Goal: Find contact information: Find contact information

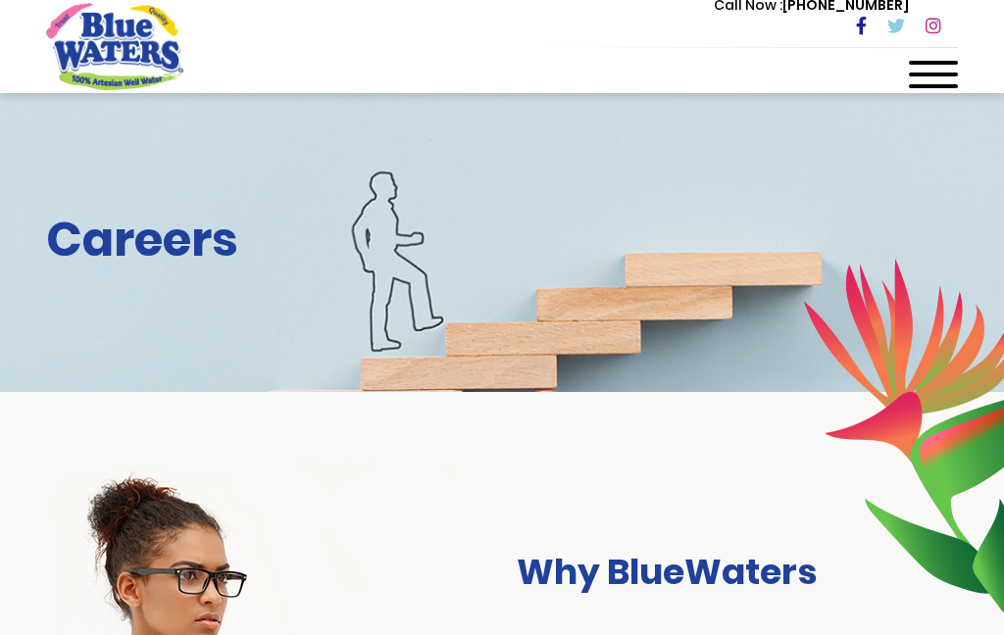
click at [931, 74] on span at bounding box center [933, 75] width 49 height 4
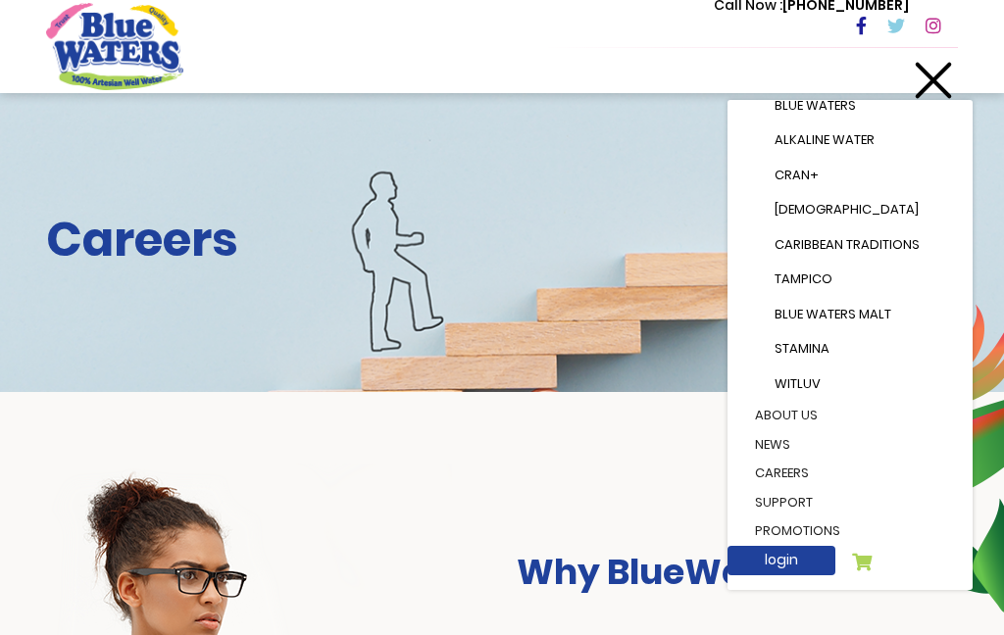
scroll to position [247, 0]
click at [801, 468] on link "careers" at bounding box center [849, 474] width 229 height 29
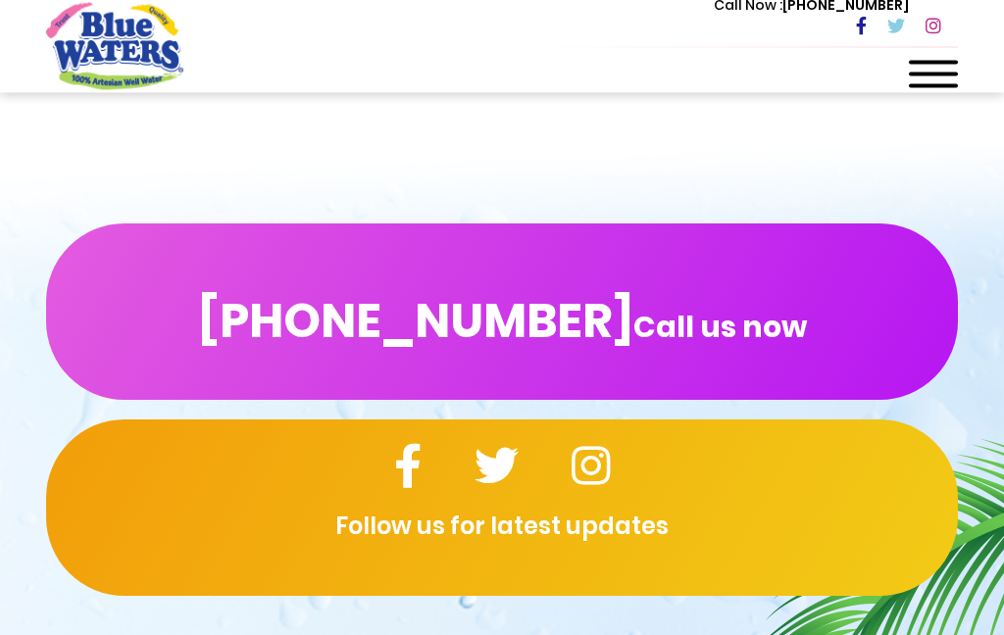
click at [825, 306] on button "(868) 640-8824 Call us now" at bounding box center [502, 313] width 912 height 176
click at [754, 322] on span "Call us now" at bounding box center [720, 327] width 174 height 11
click at [817, 317] on button "(868) 640-8824 Call us now" at bounding box center [502, 312] width 912 height 176
click at [764, 322] on span "Call us now" at bounding box center [720, 327] width 174 height 11
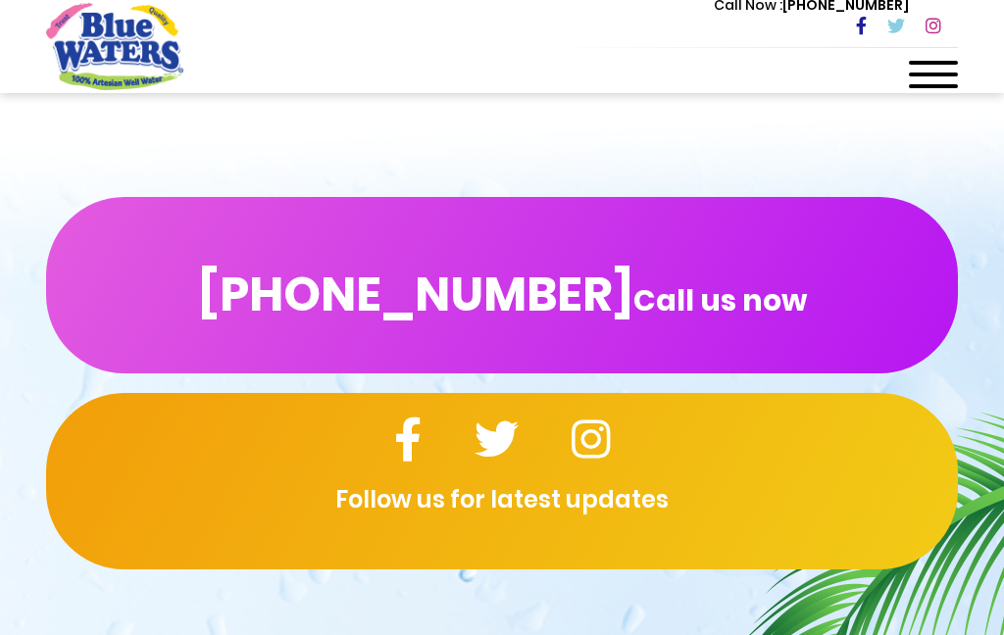
scroll to position [1987, 0]
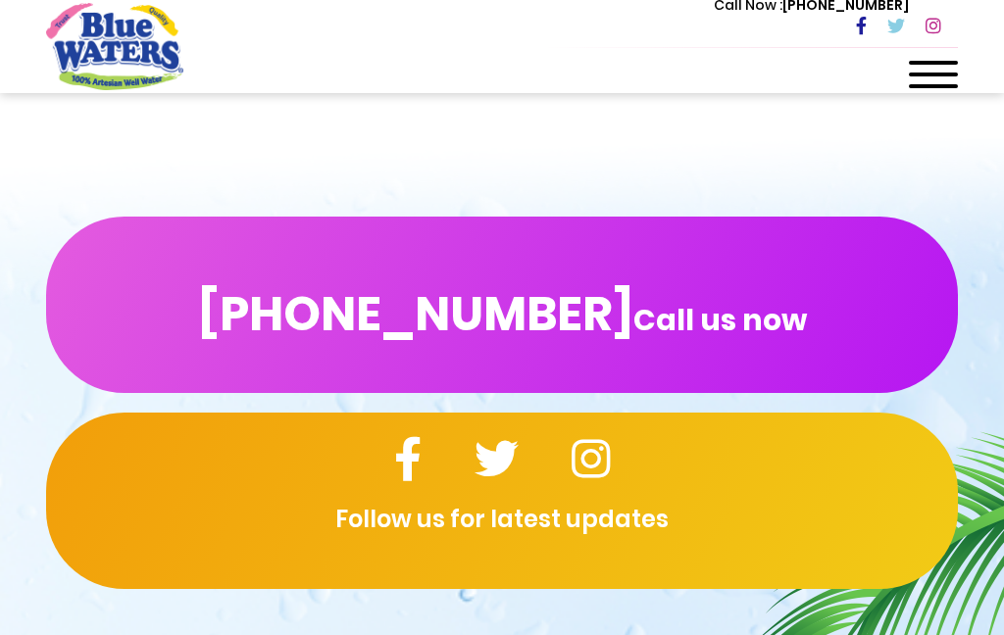
click at [737, 315] on span "Call us now" at bounding box center [720, 320] width 174 height 11
click at [729, 315] on span "Call us now" at bounding box center [720, 320] width 174 height 11
click at [728, 315] on span "Call us now" at bounding box center [720, 320] width 174 height 11
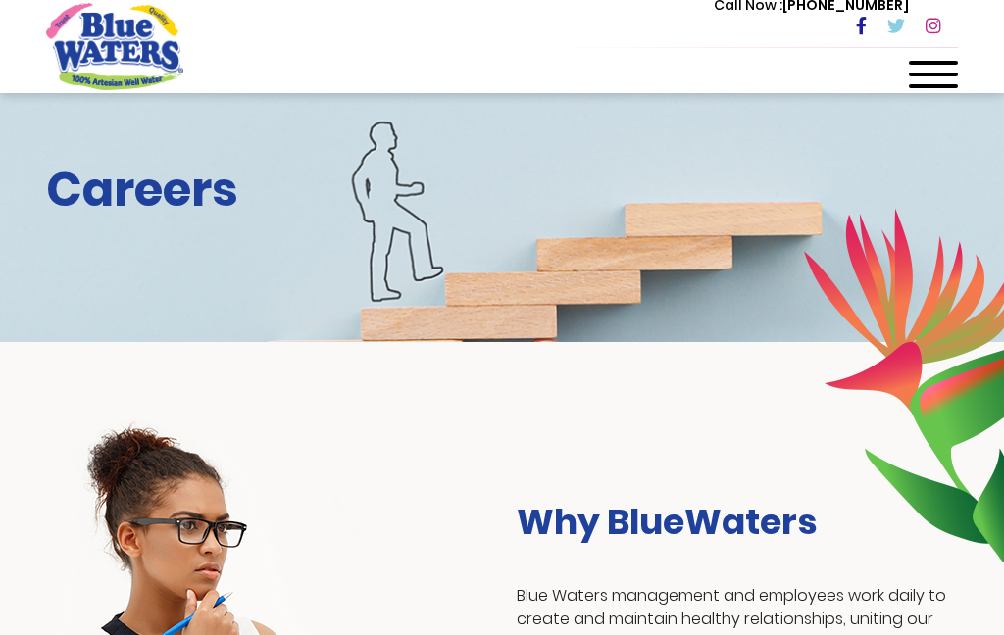
scroll to position [0, 0]
